Goal: Transaction & Acquisition: Purchase product/service

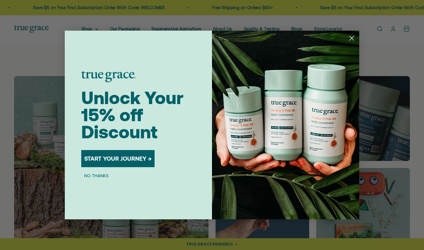
click at [353, 38] on circle "Close dialog" at bounding box center [352, 38] width 10 height 10
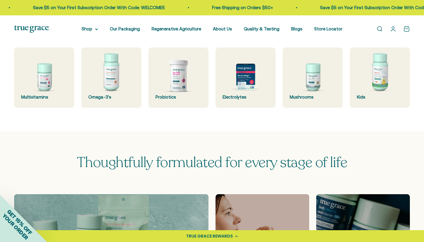
scroll to position [165, 0]
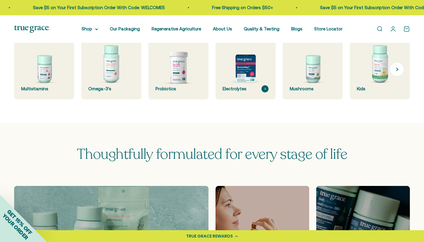
click at [235, 92] on div "Electrolytes" at bounding box center [246, 88] width 46 height 7
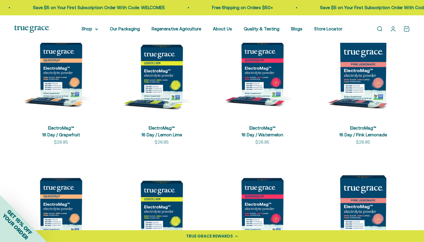
click at [171, 104] on img at bounding box center [162, 71] width 94 height 94
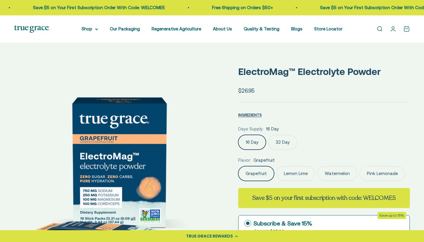
scroll to position [105, 0]
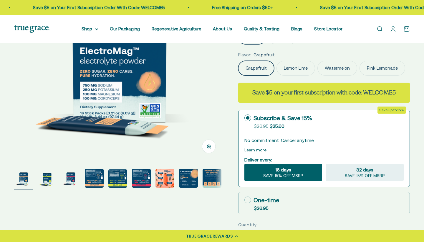
select select "3"
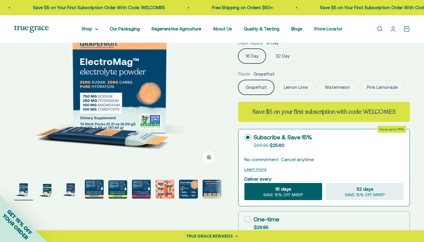
scroll to position [0, 0]
click at [96, 198] on img "Go to item 4" at bounding box center [94, 188] width 19 height 19
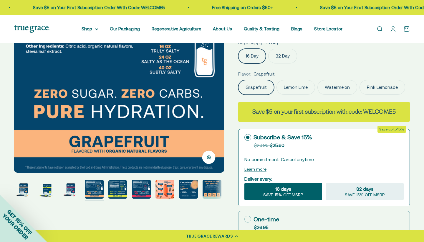
click at [116, 198] on img "Go to item 5" at bounding box center [117, 189] width 19 height 18
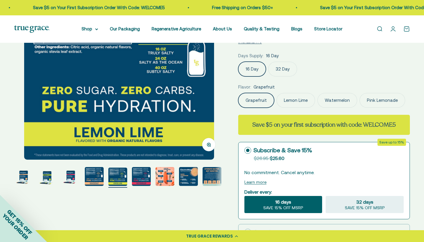
scroll to position [81, 0]
click at [161, 186] on img "Go to item 7" at bounding box center [165, 176] width 19 height 19
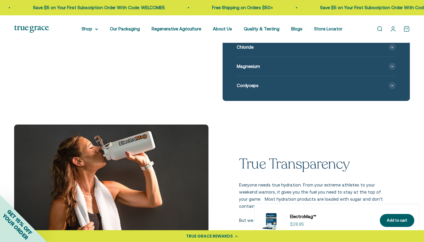
scroll to position [541, 0]
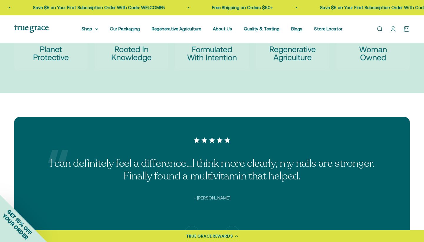
scroll to position [1363, 0]
